Goal: Information Seeking & Learning: Find specific fact

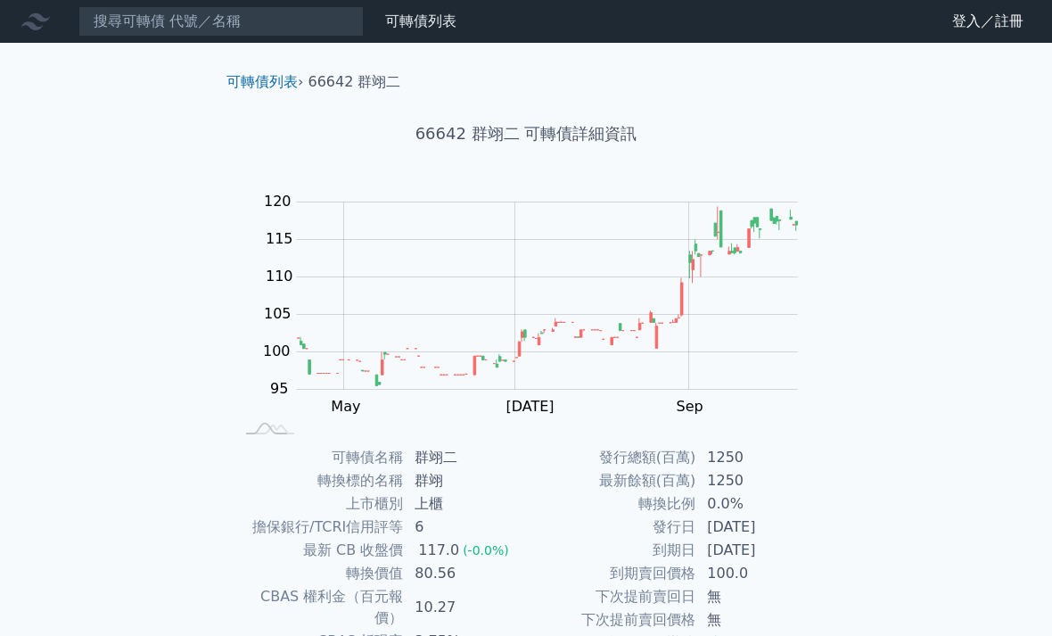
scroll to position [-2, 0]
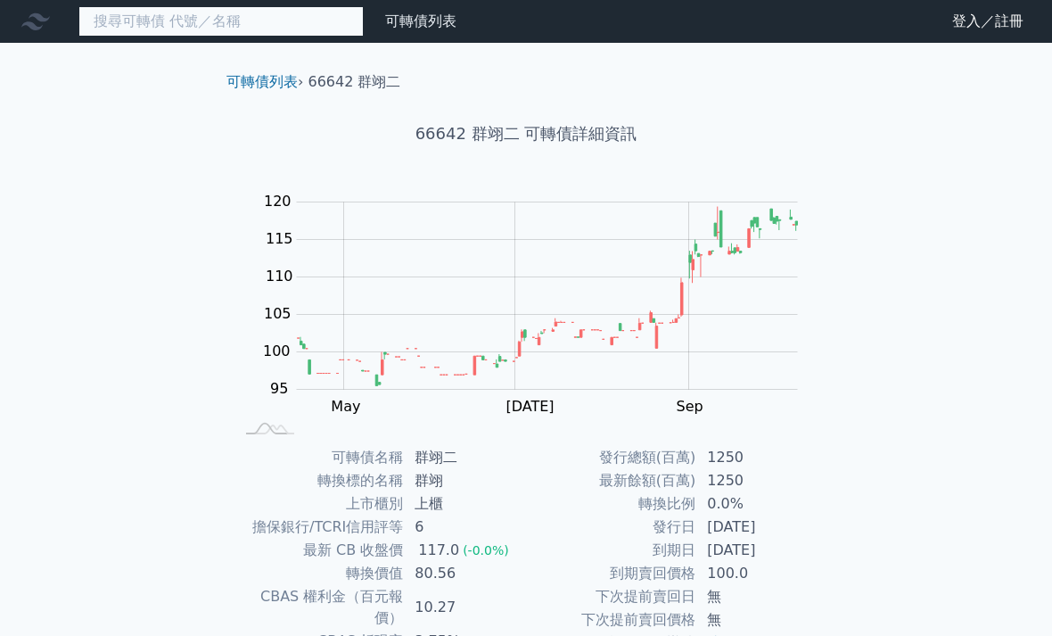
click at [252, 26] on input at bounding box center [220, 21] width 285 height 30
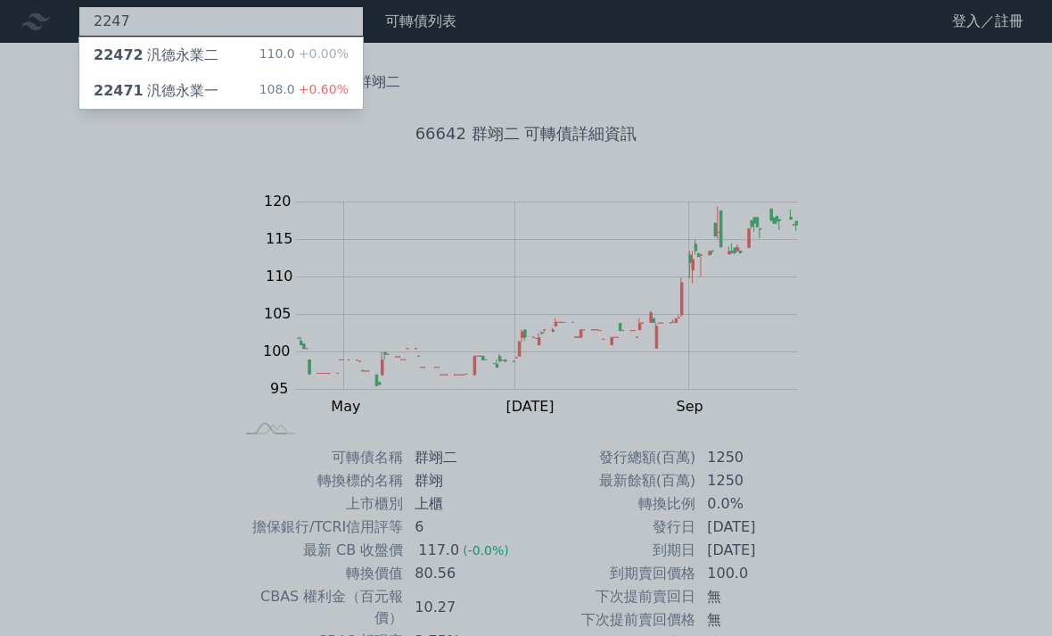
type input "2247"
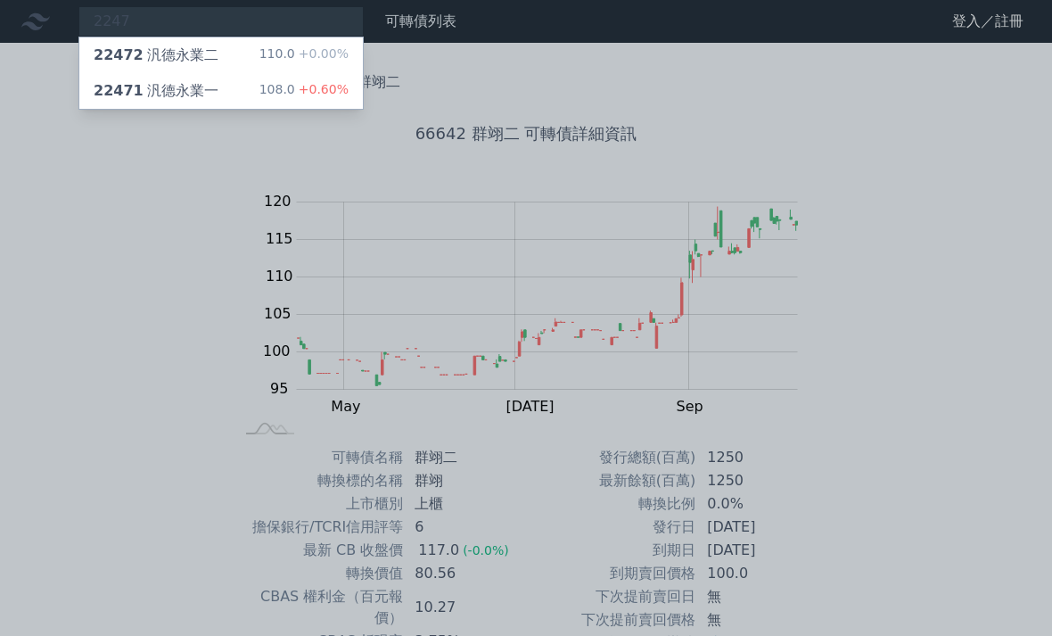
click at [206, 95] on div "22471 汎德永業一" at bounding box center [156, 90] width 125 height 21
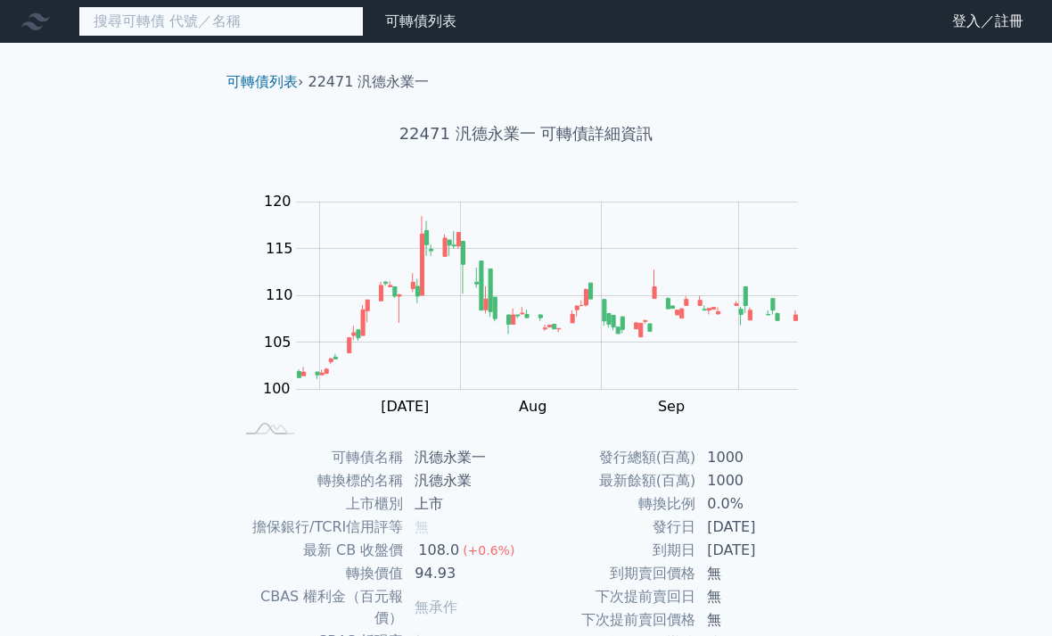
click at [256, 19] on input at bounding box center [220, 21] width 285 height 30
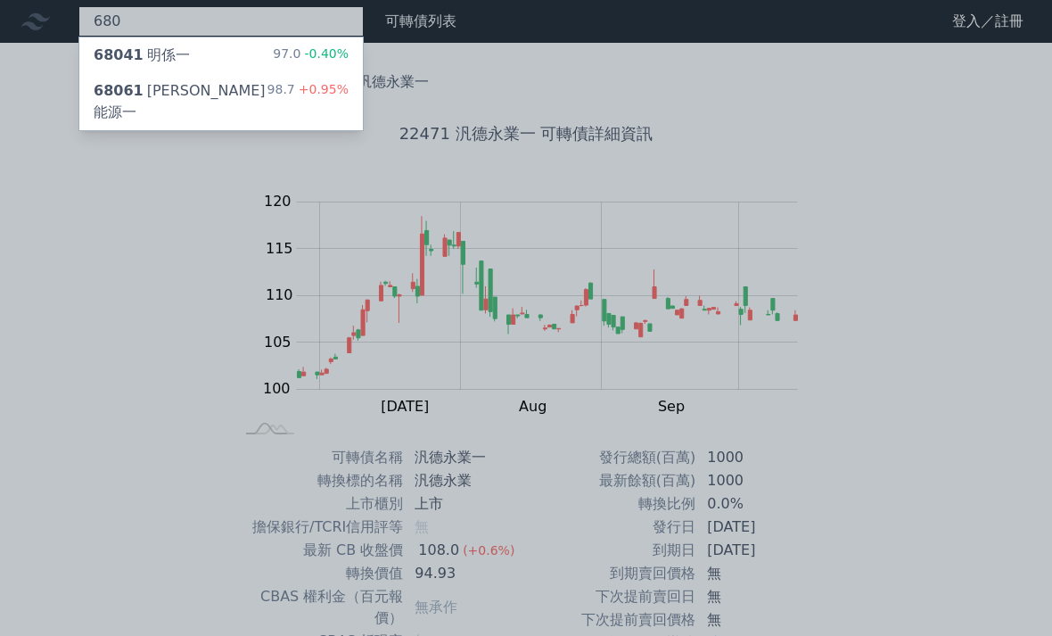
type input "680"
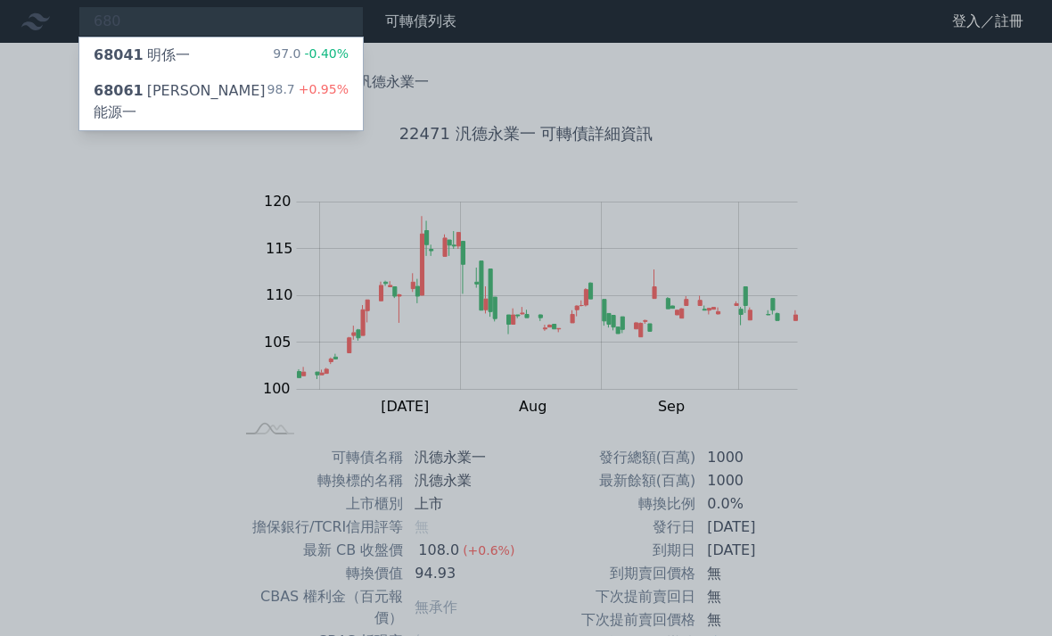
click at [283, 103] on div "68061 [PERSON_NAME]能源一 98.7 +0.95%" at bounding box center [221, 101] width 284 height 57
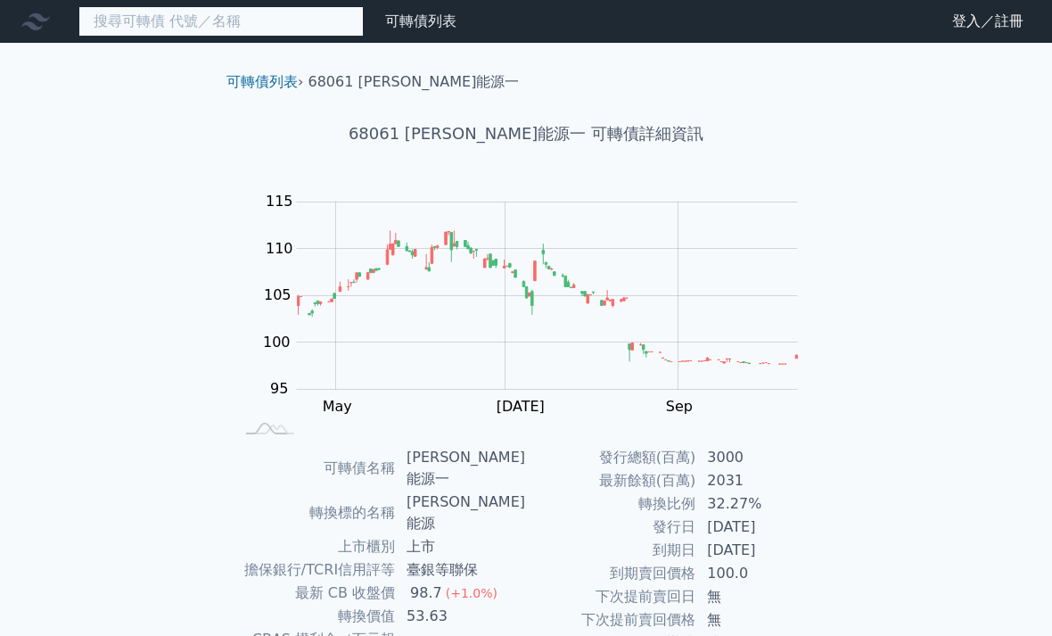
click at [277, 21] on input at bounding box center [220, 21] width 285 height 30
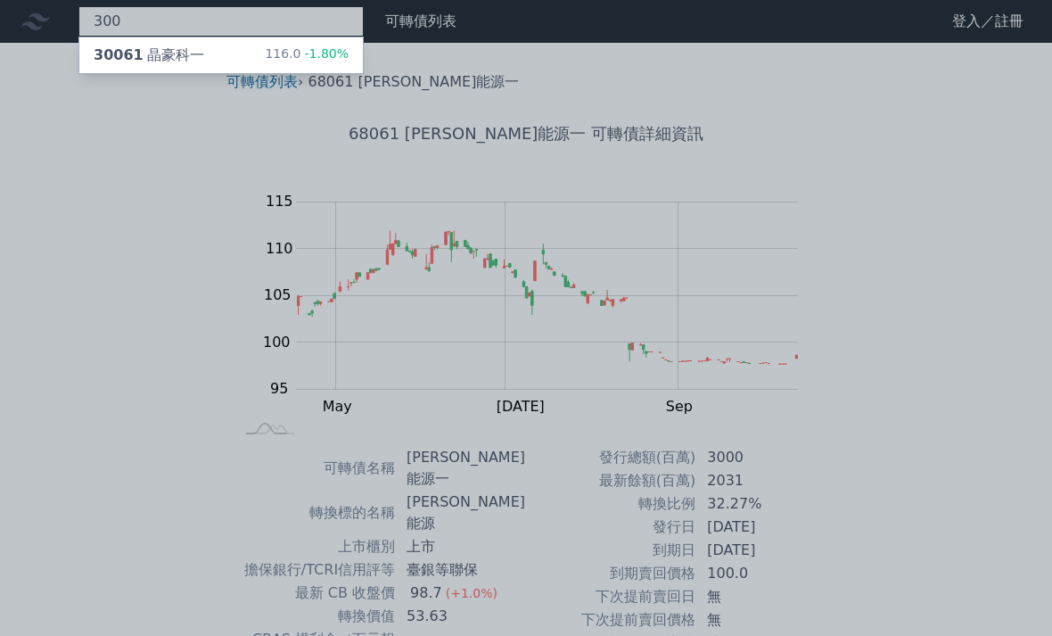
type input "300"
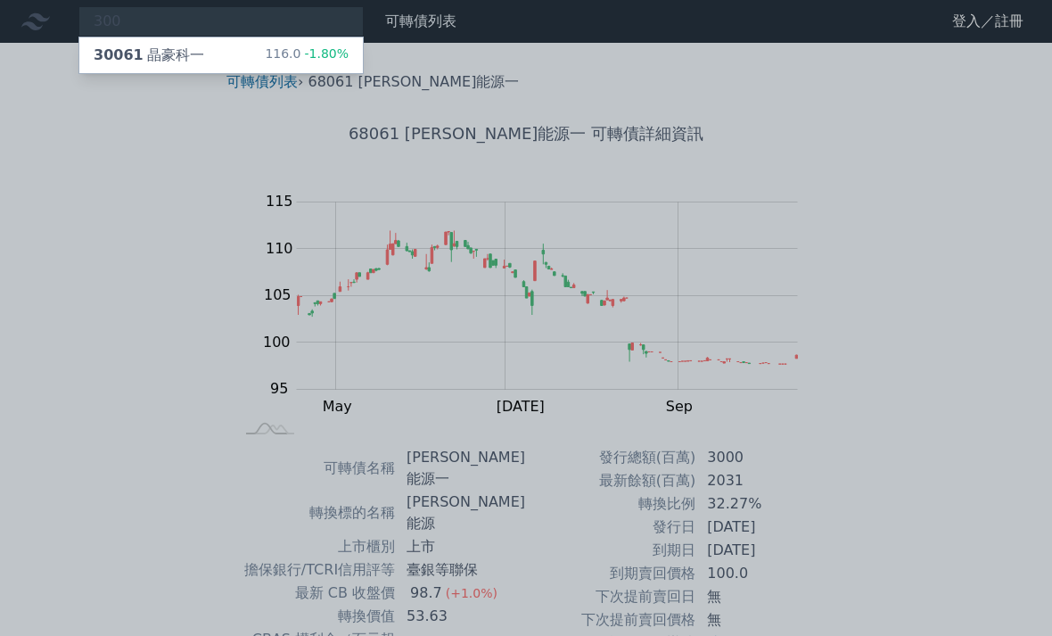
click at [326, 65] on div "116.0 -1.80%" at bounding box center [307, 55] width 84 height 21
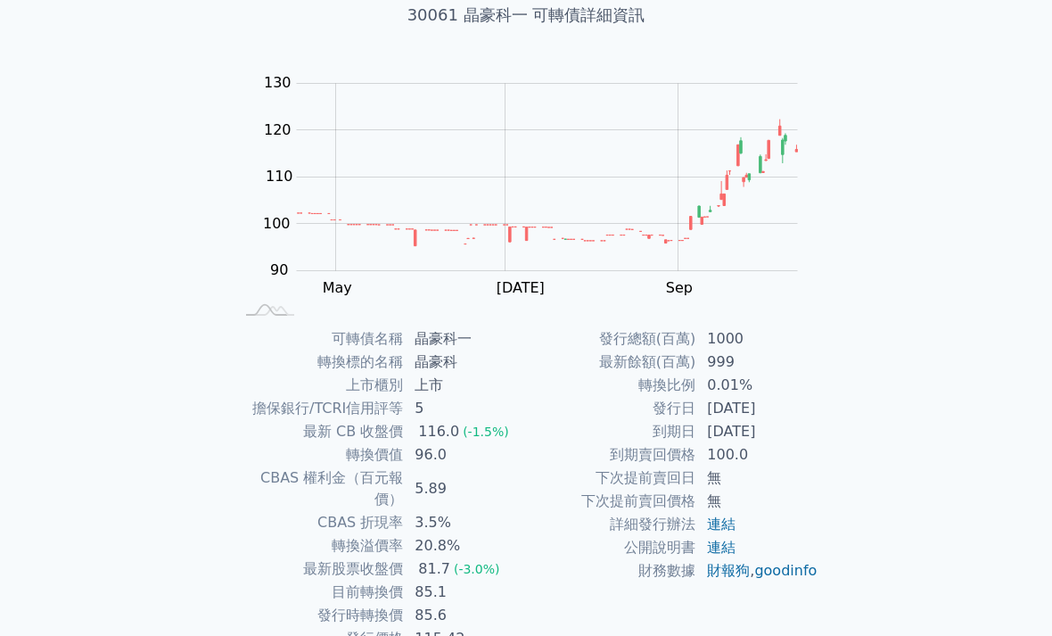
scroll to position [133, 0]
